Goal: Transaction & Acquisition: Purchase product/service

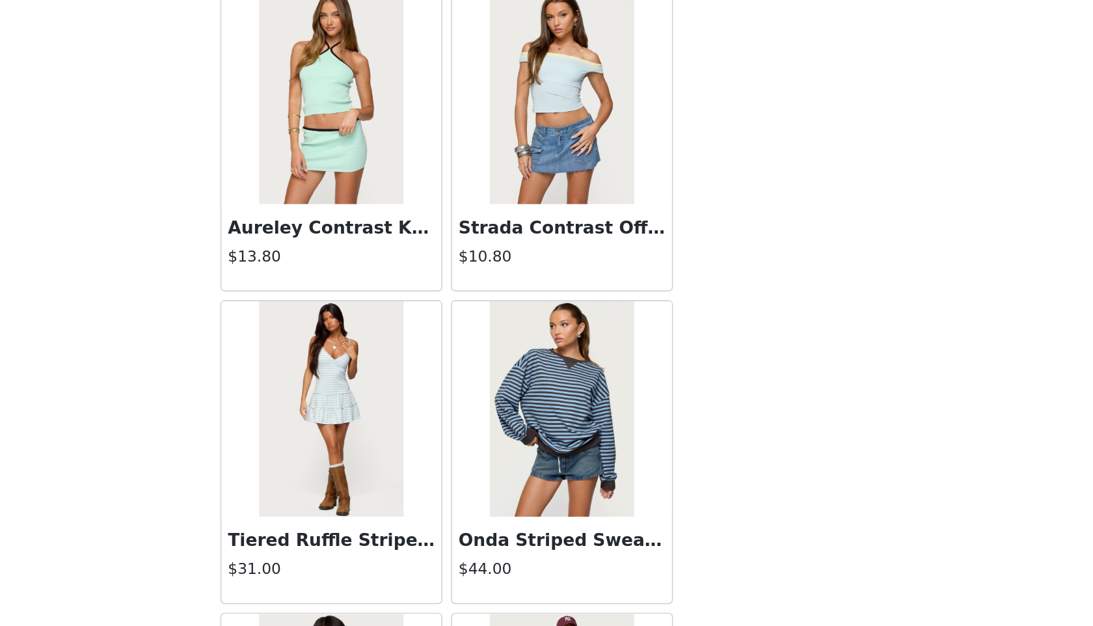
scroll to position [312, 0]
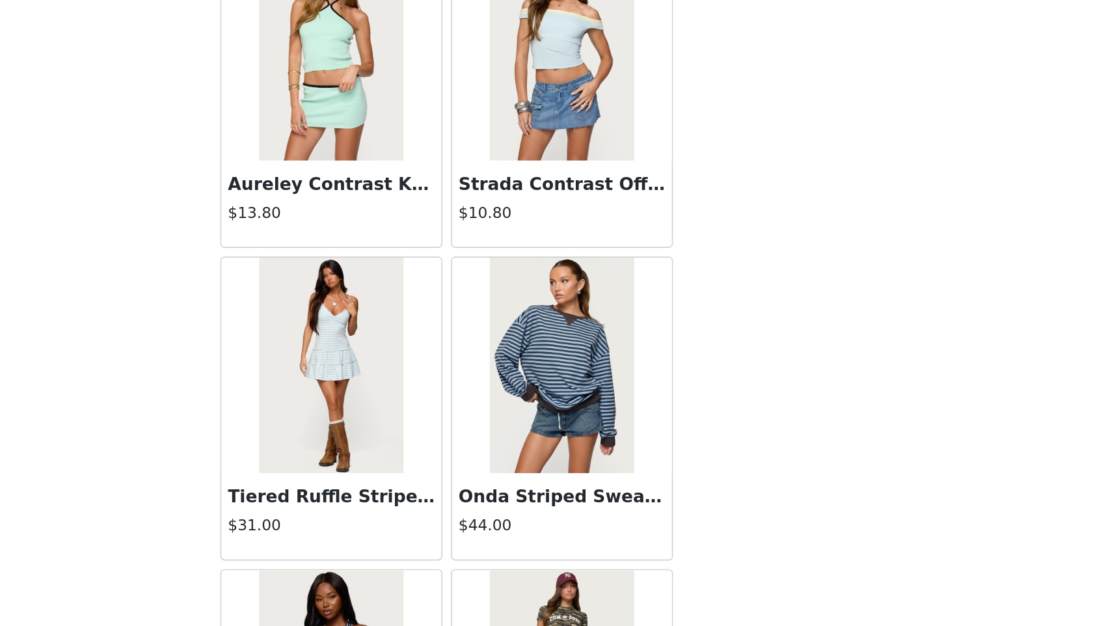
click at [594, 470] on img at bounding box center [615, 468] width 86 height 130
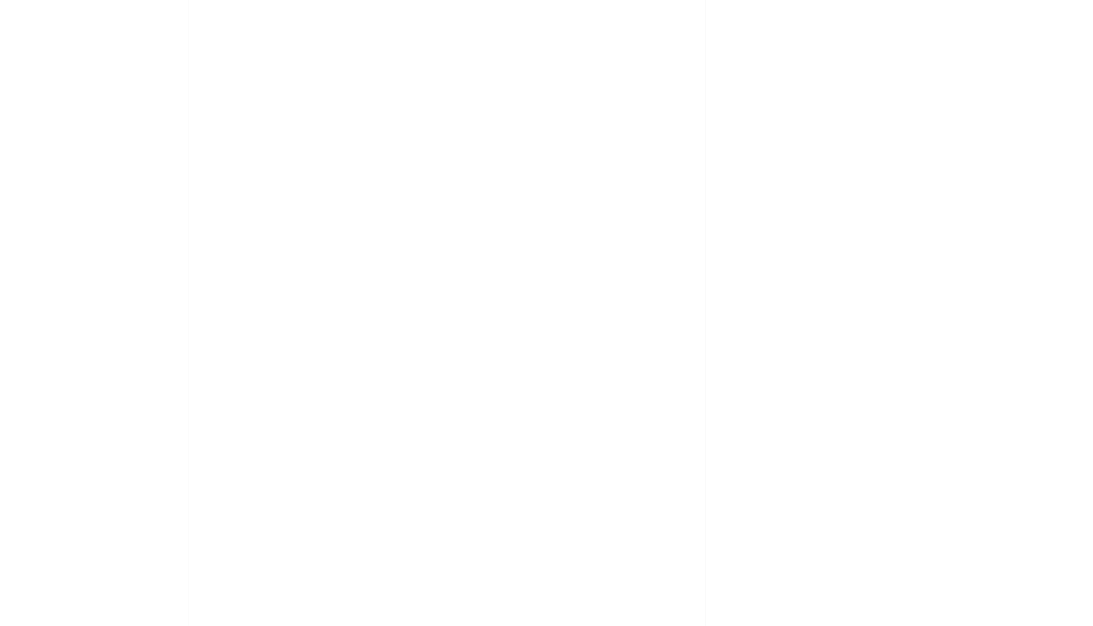
scroll to position [0, 0]
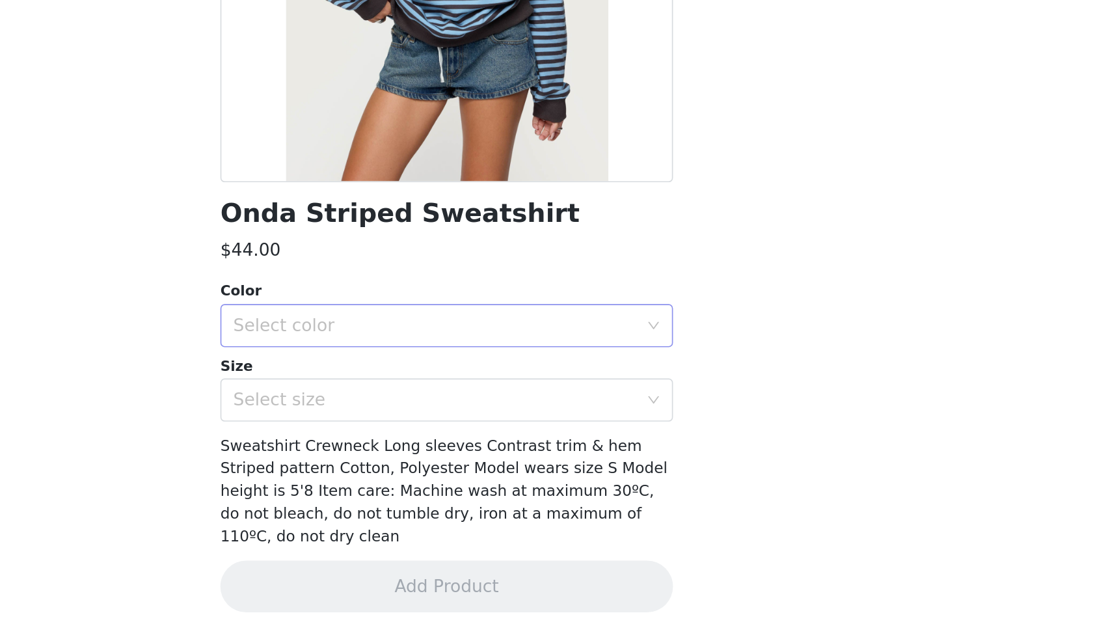
click at [504, 444] on div "Select color" at bounding box center [539, 444] width 243 height 13
click at [503, 473] on li "BLUE" at bounding box center [546, 472] width 273 height 21
click at [502, 481] on div "Select size" at bounding box center [539, 489] width 243 height 13
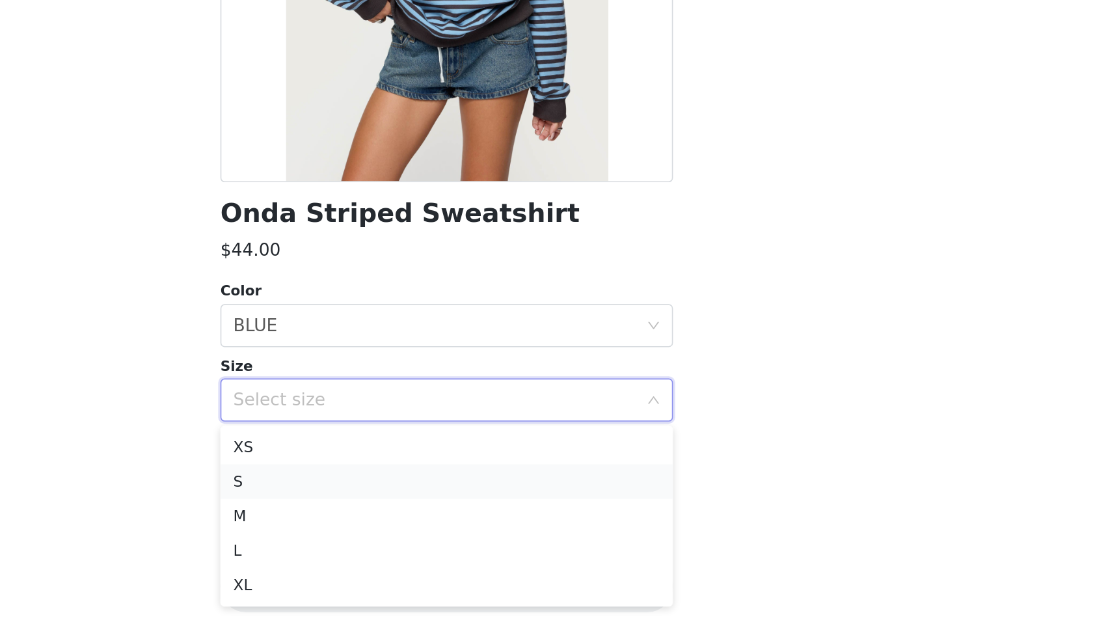
click at [499, 481] on li "S" at bounding box center [546, 538] width 273 height 21
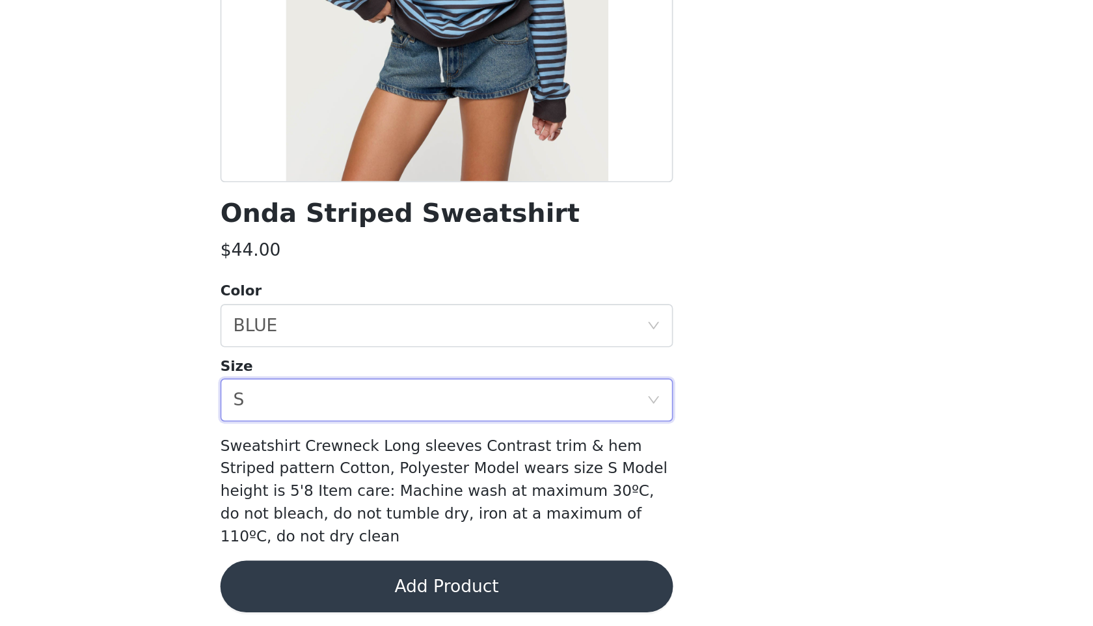
click at [502, 481] on button "Add Product" at bounding box center [546, 601] width 273 height 31
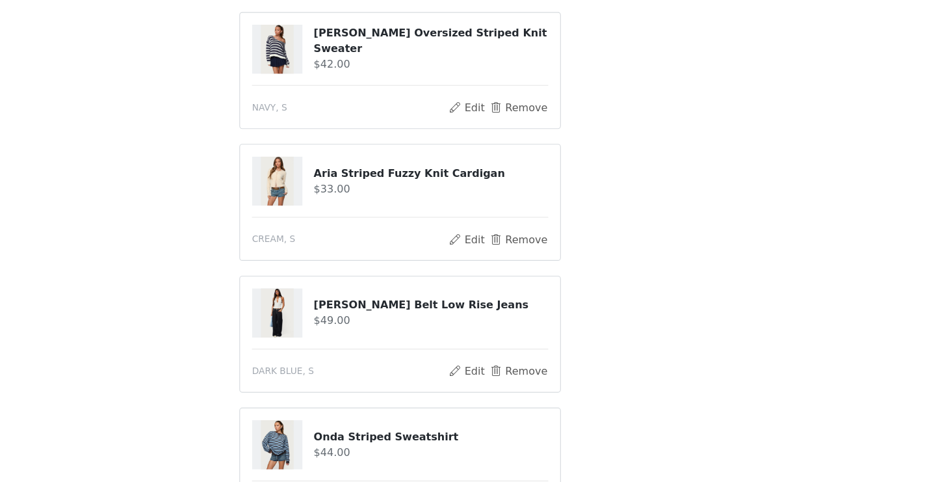
scroll to position [501, 0]
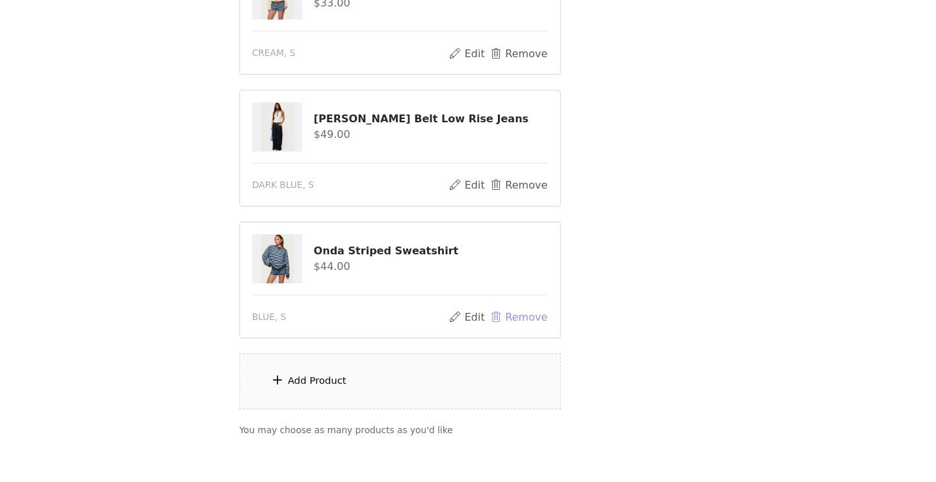
click at [574, 334] on button "Remove" at bounding box center [572, 338] width 52 height 16
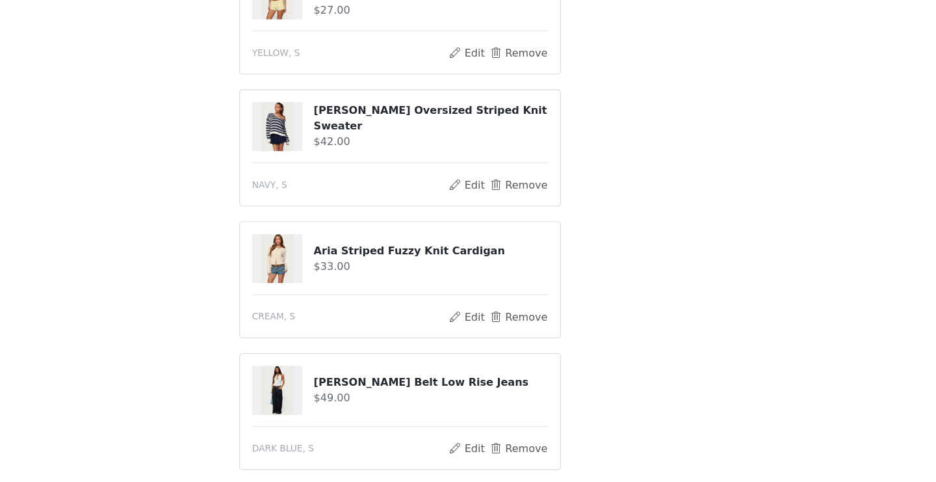
scroll to position [407, 0]
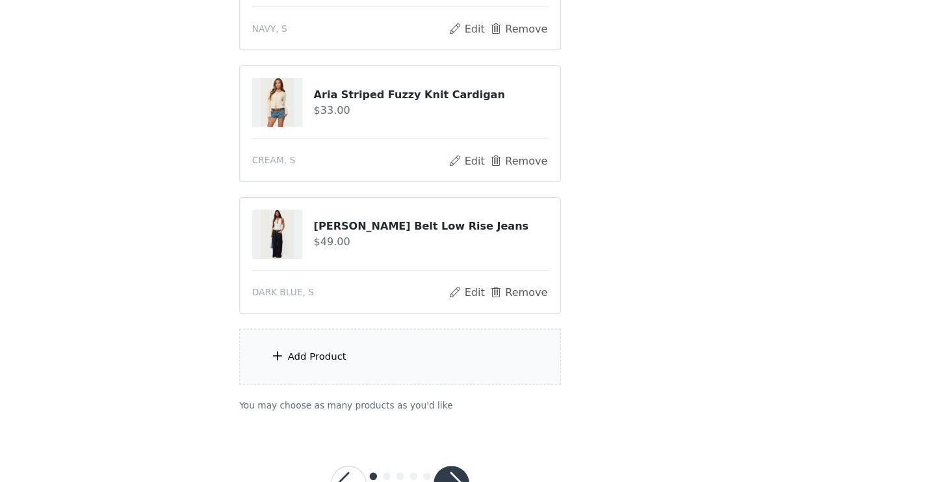
click at [471, 398] on section "Choose as many products as you'd like, up to $300.00. 5 Selected Remaining Fund…" at bounding box center [468, 67] width 312 height 739
click at [450, 373] on div "Add Product" at bounding box center [468, 372] width 281 height 49
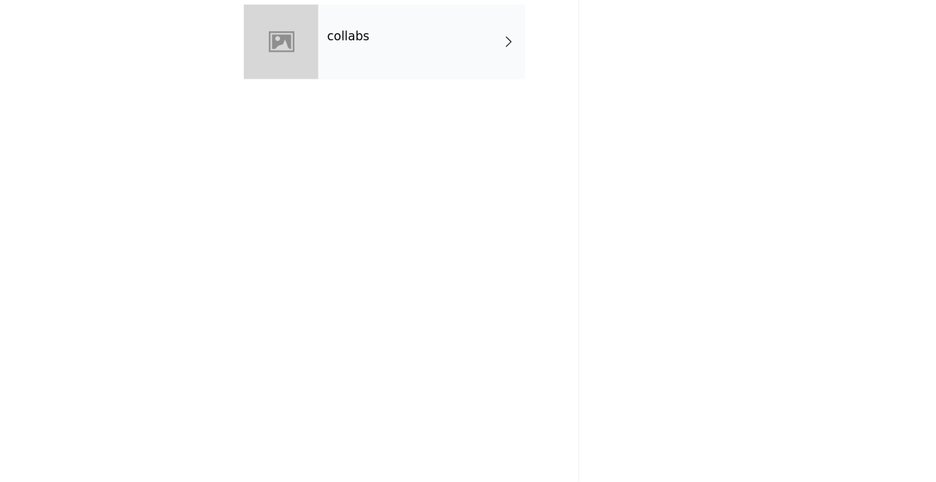
click at [422, 122] on div "collabs" at bounding box center [487, 97] width 181 height 65
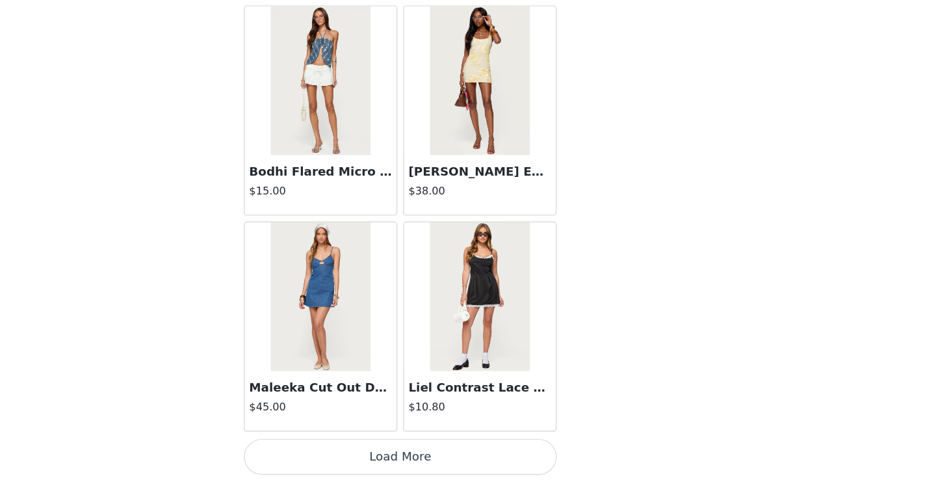
scroll to position [455, 0]
click at [498, 458] on button "Load More" at bounding box center [468, 459] width 273 height 31
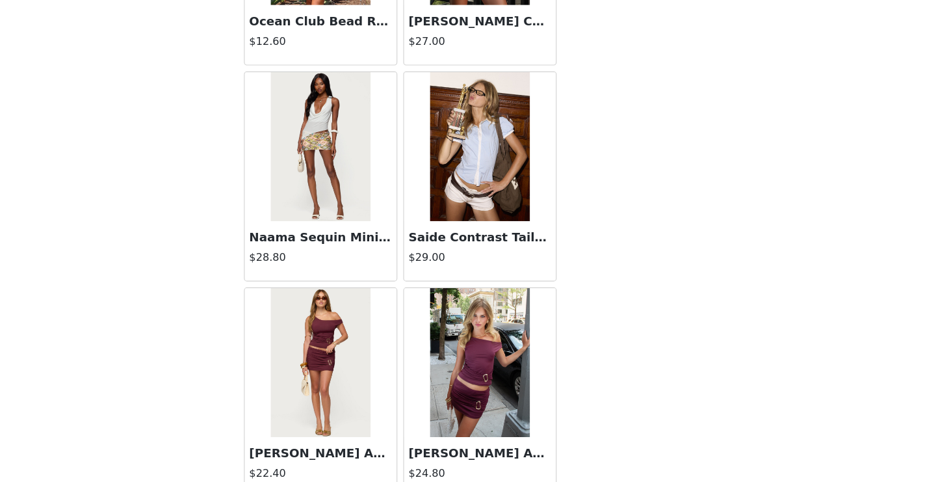
scroll to position [2043, 0]
